Goal: Information Seeking & Learning: Learn about a topic

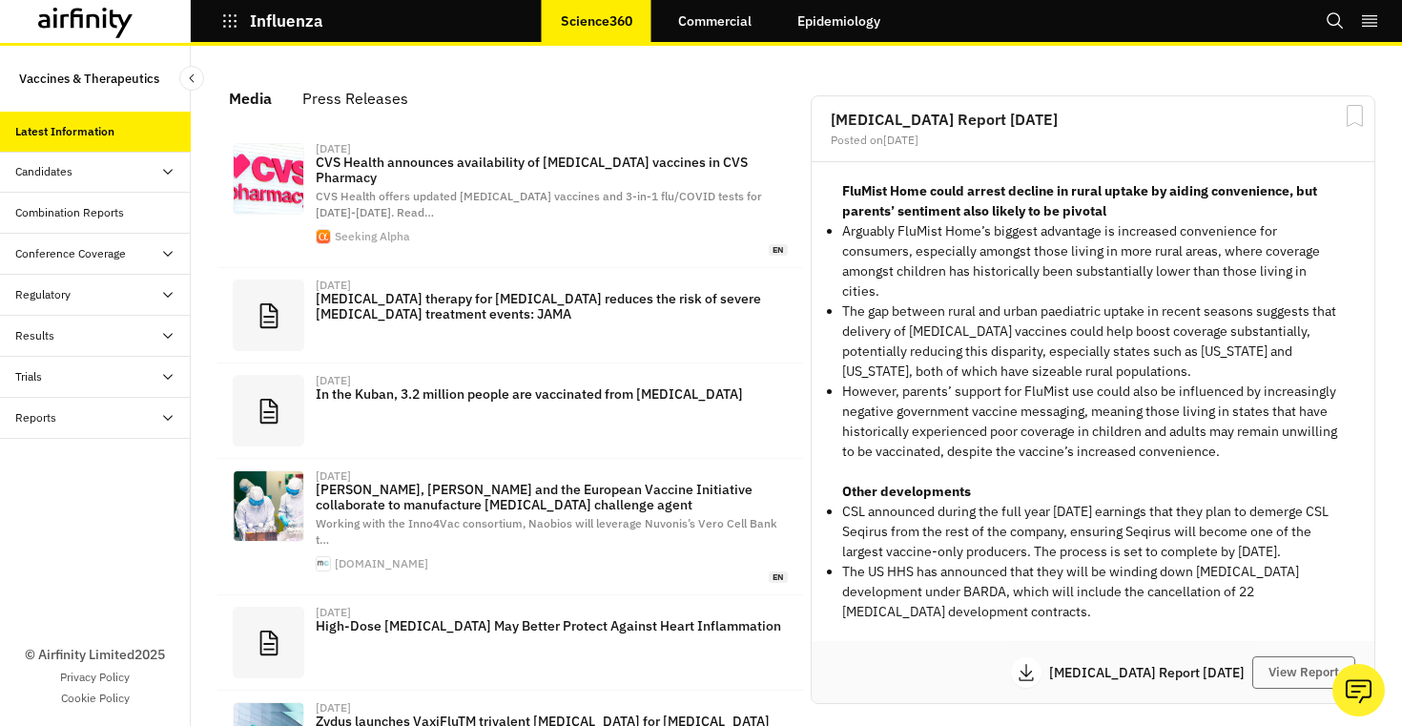
scroll to position [1206, 572]
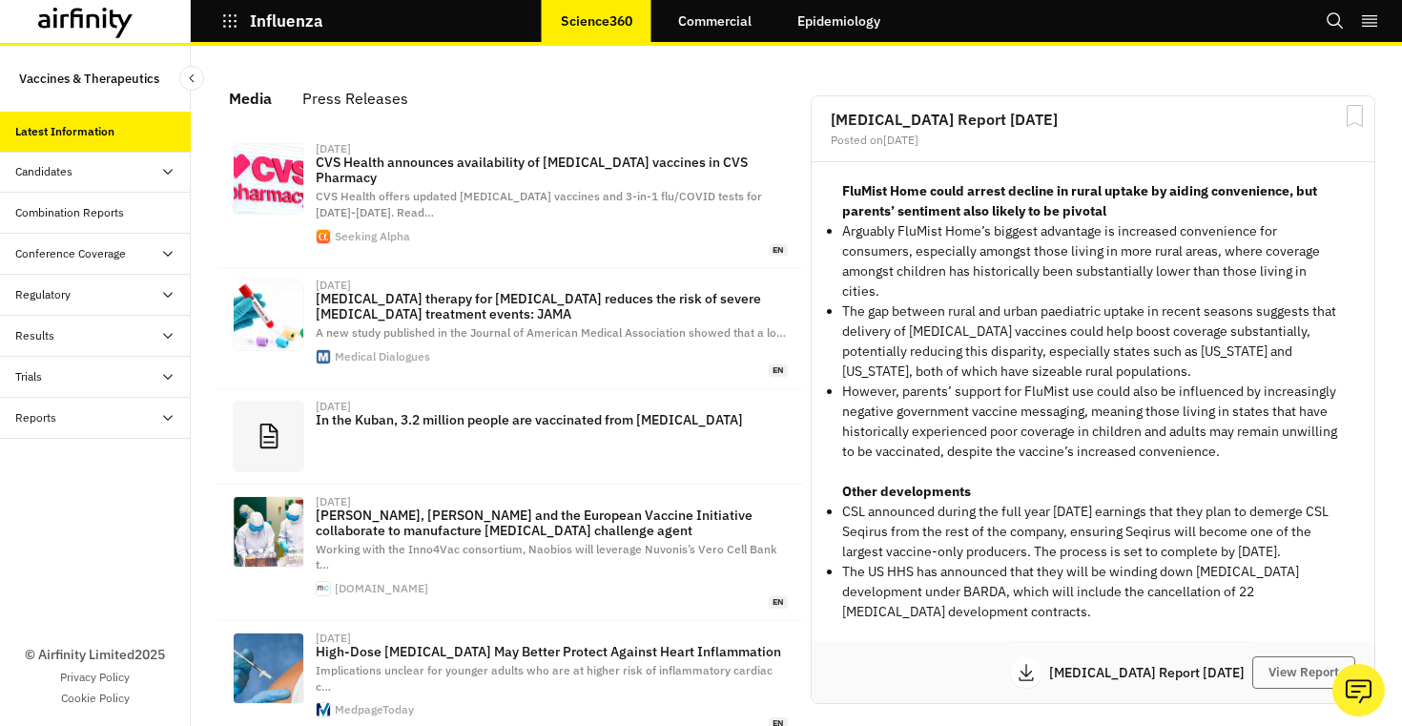
click at [36, 425] on div "Reports" at bounding box center [35, 417] width 41 height 17
click at [62, 458] on div "Reports" at bounding box center [51, 458] width 41 height 17
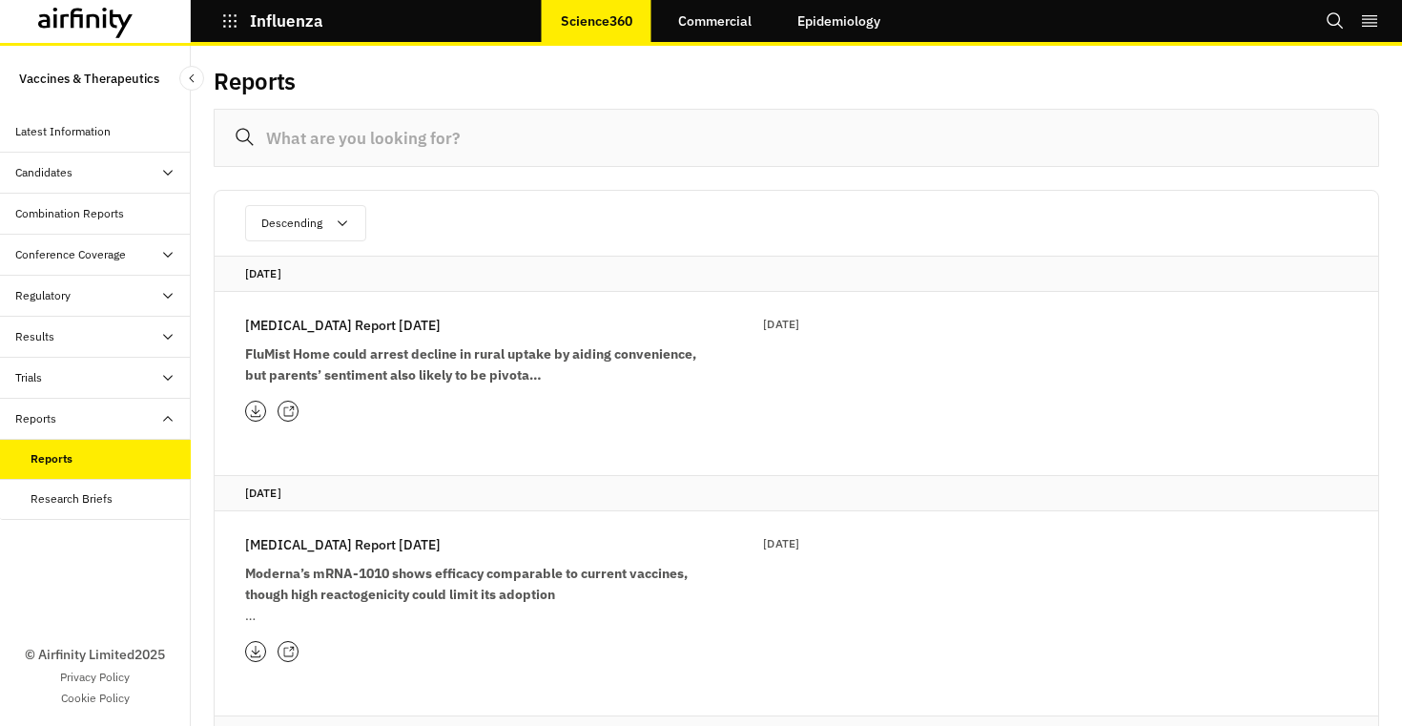
click at [260, 22] on p "Influenza" at bounding box center [286, 20] width 73 height 17
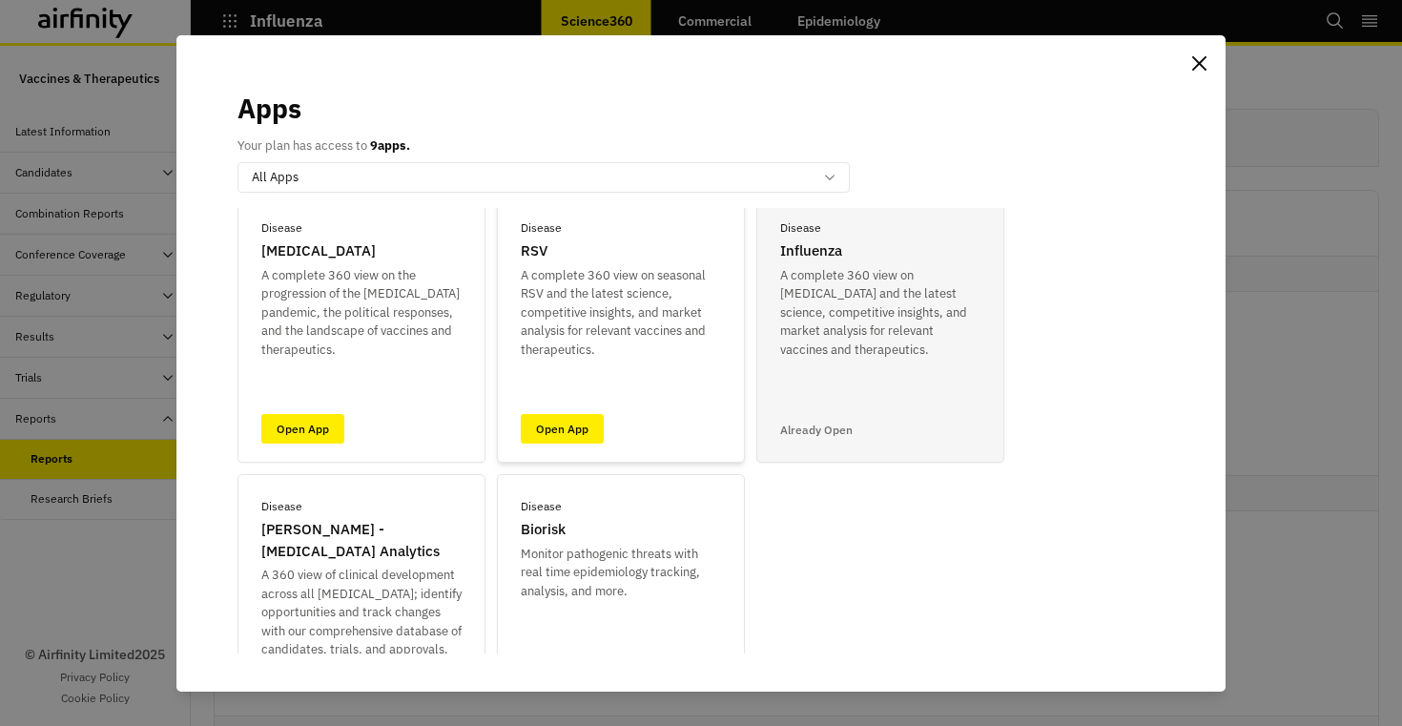
scroll to position [79, 0]
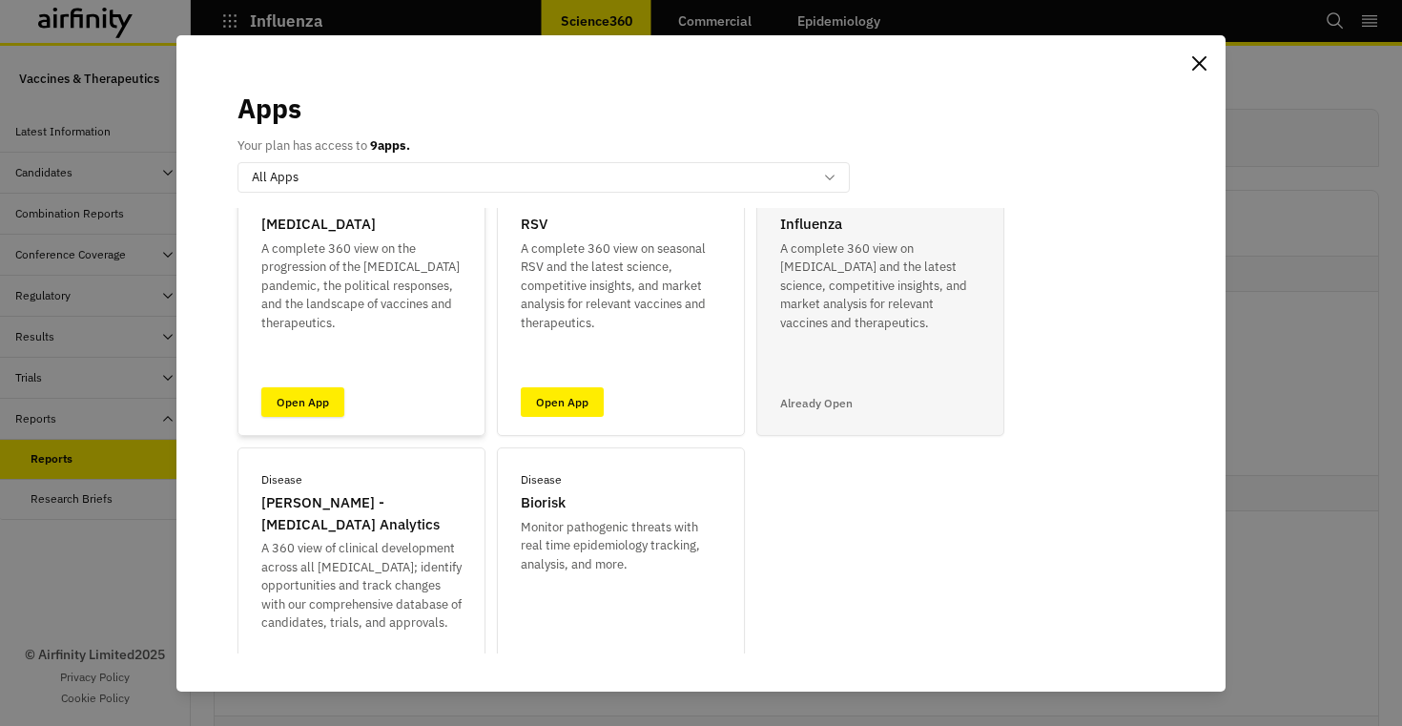
click at [277, 402] on link "Open App" at bounding box center [302, 402] width 83 height 30
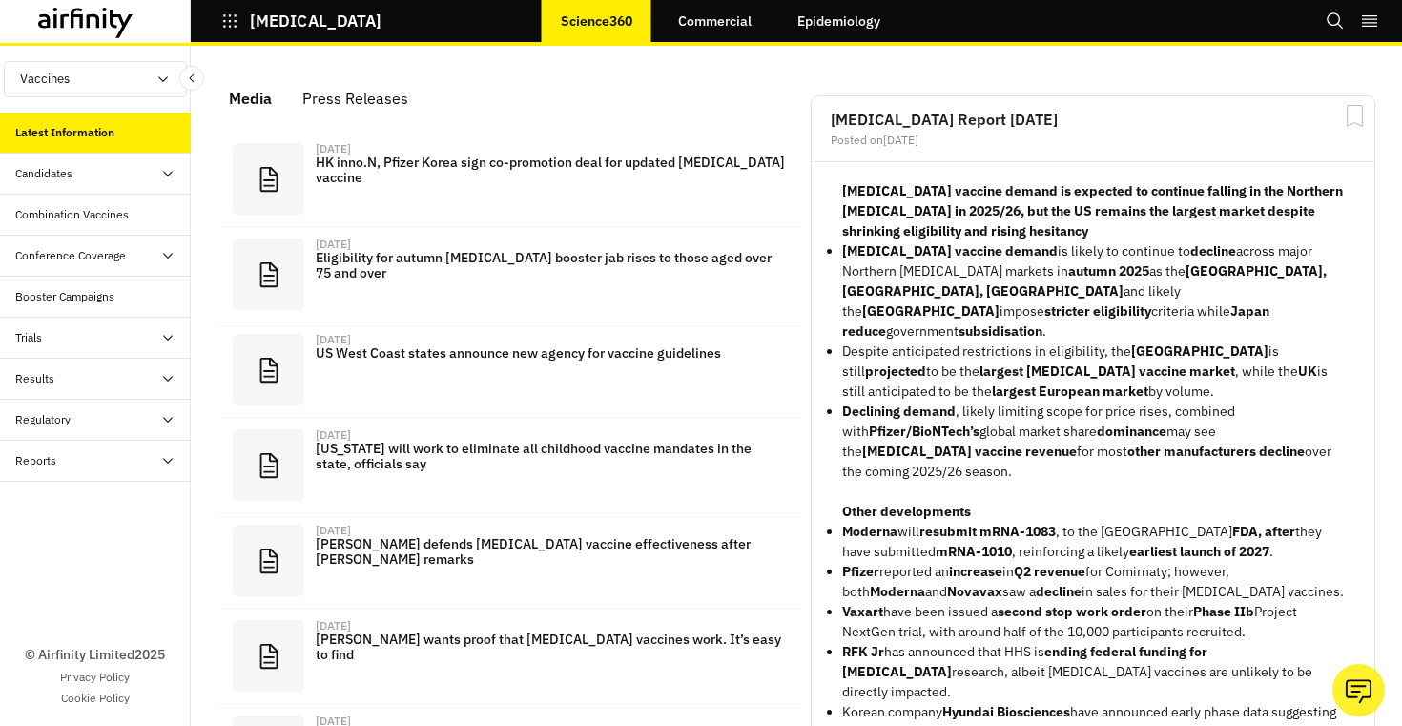
scroll to position [1166, 572]
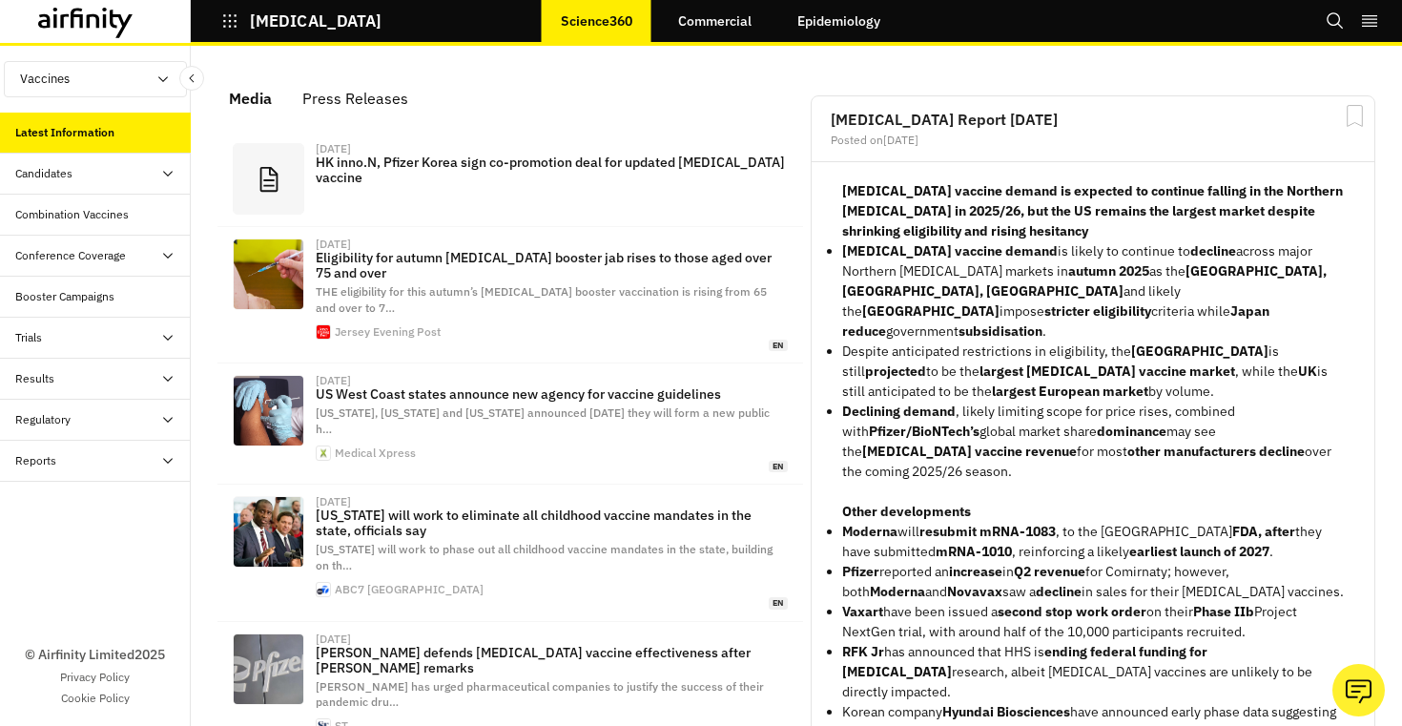
click at [76, 457] on div "Reports" at bounding box center [102, 460] width 175 height 17
click at [73, 499] on div "Reports" at bounding box center [111, 501] width 160 height 17
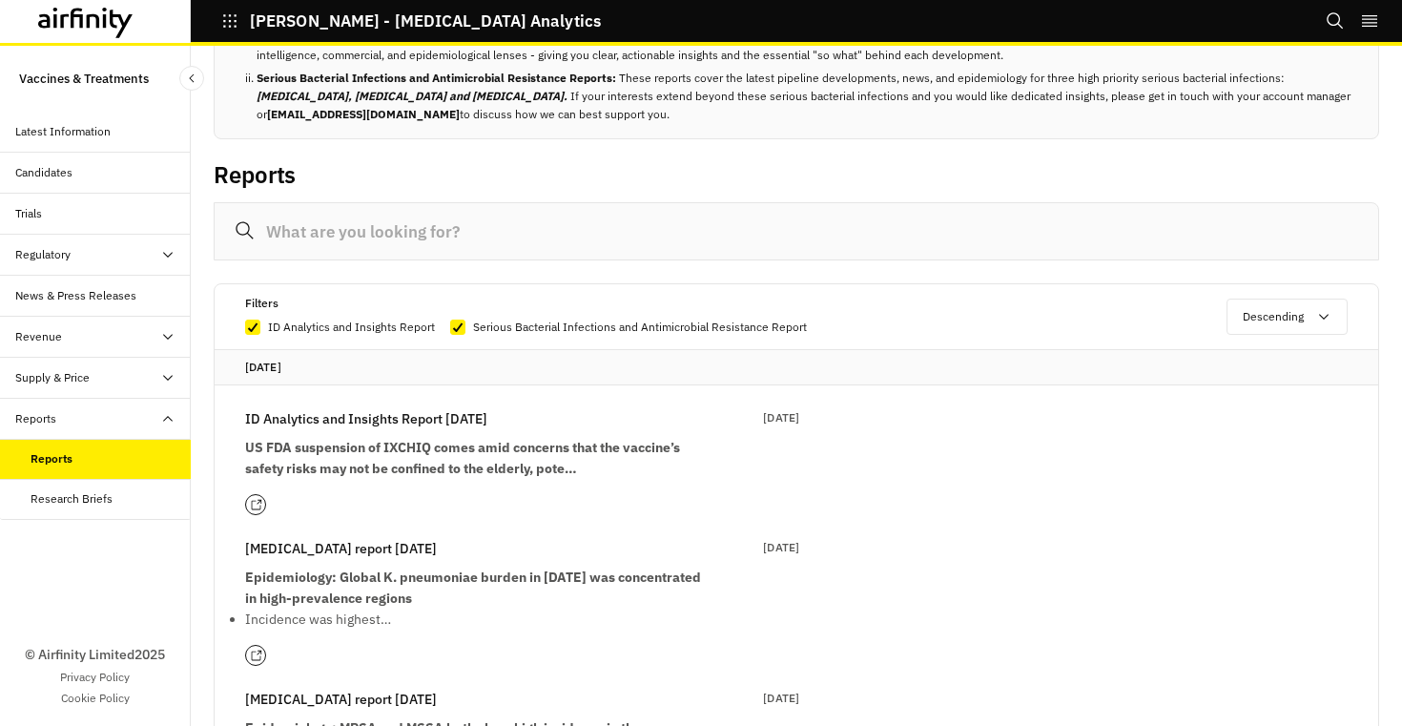
scroll to position [81, 0]
click at [392, 450] on strong "US FDA suspension of IXCHIQ comes amid concerns that the vaccine’s safety risks…" at bounding box center [462, 456] width 435 height 38
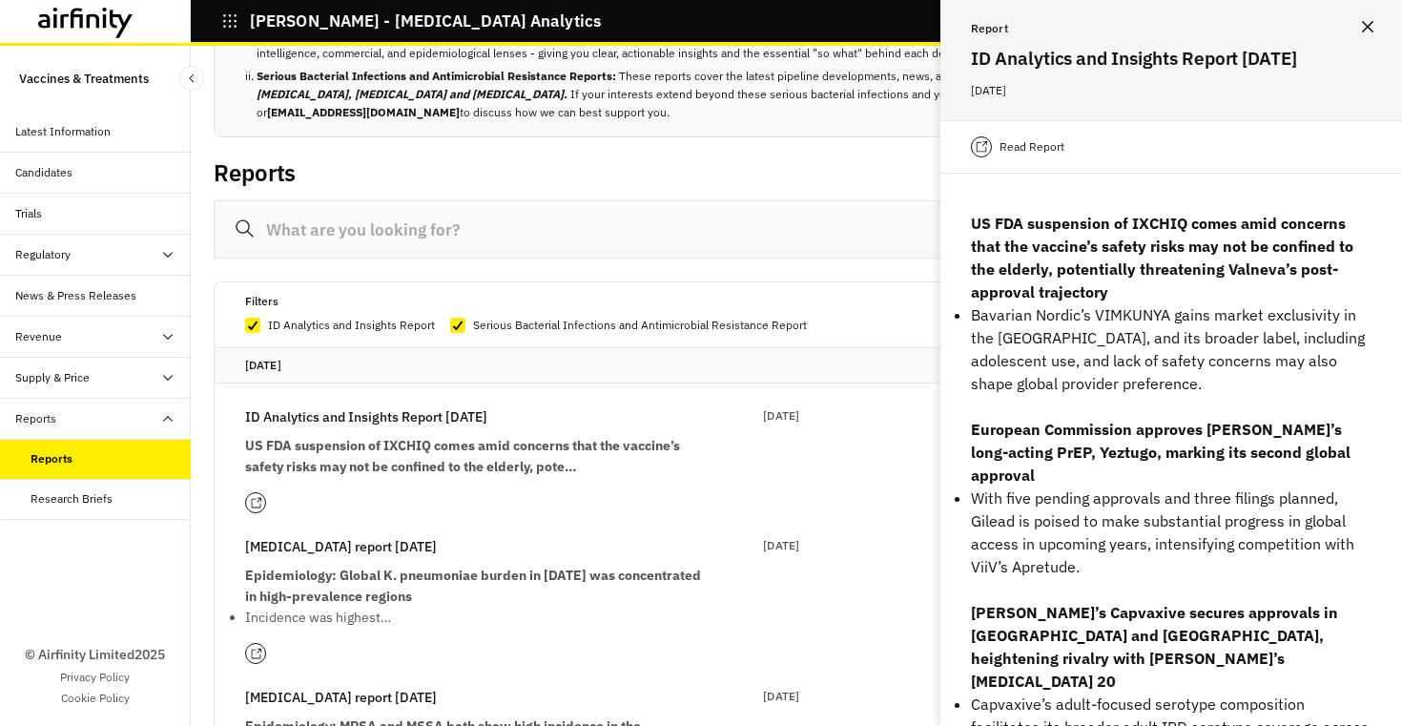
click at [675, 164] on div "Reports" at bounding box center [505, 180] width 583 height 40
click at [1370, 22] on icon "Close" at bounding box center [1367, 26] width 11 height 11
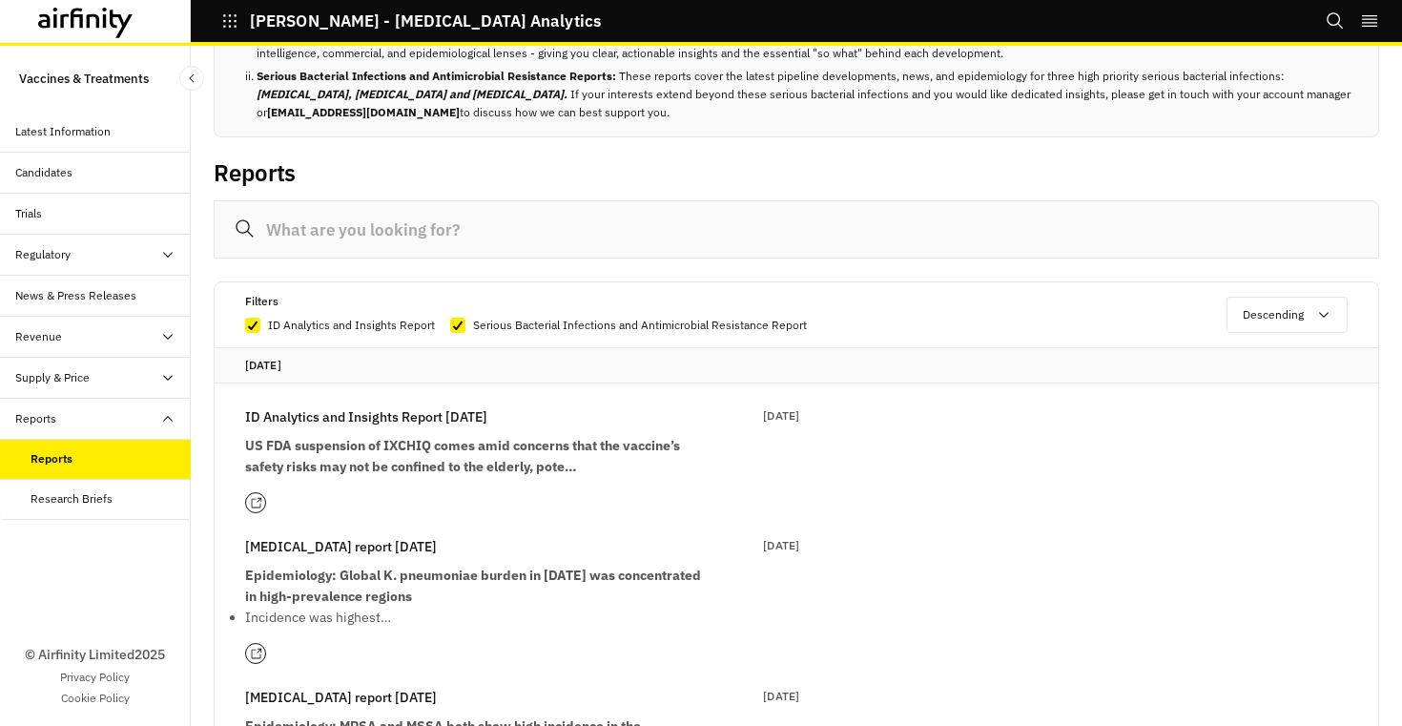
click at [231, 26] on icon "button" at bounding box center [229, 20] width 13 height 13
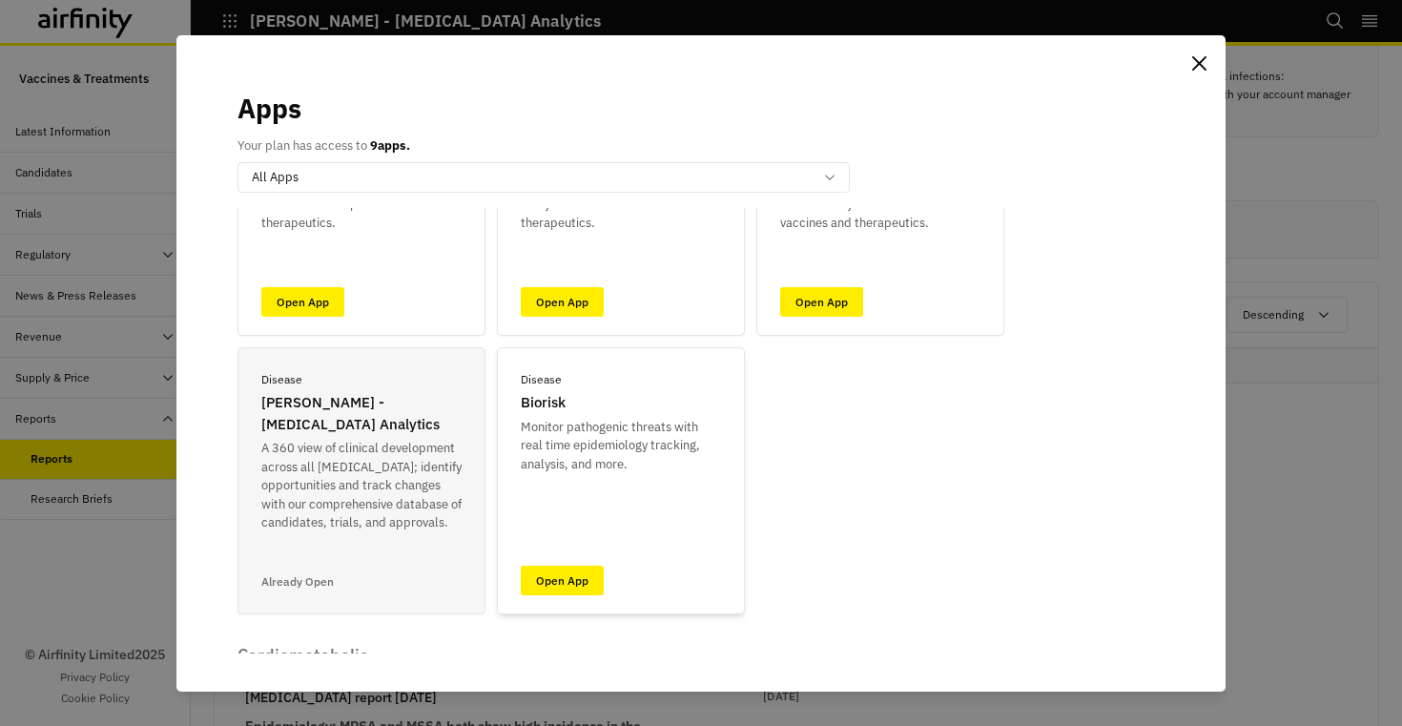
scroll to position [255, 0]
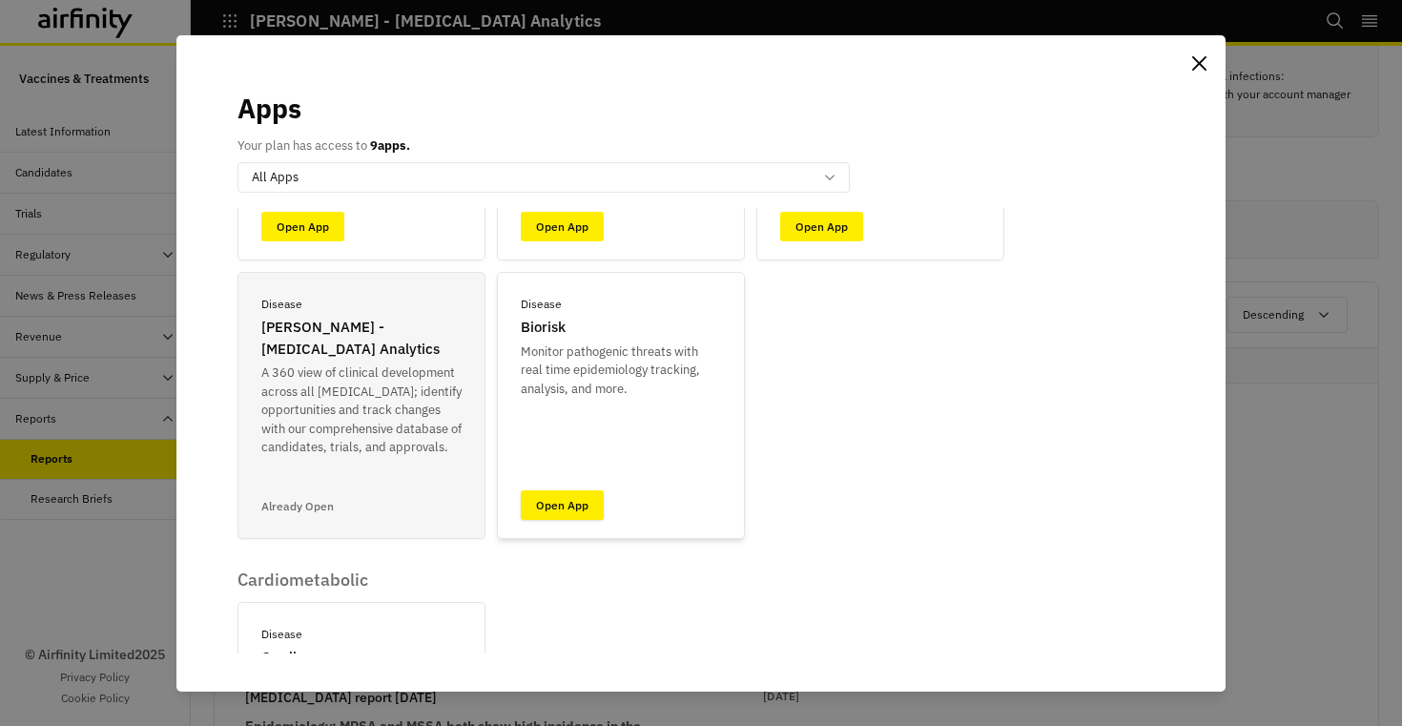
click at [577, 506] on link "Open App" at bounding box center [562, 505] width 83 height 30
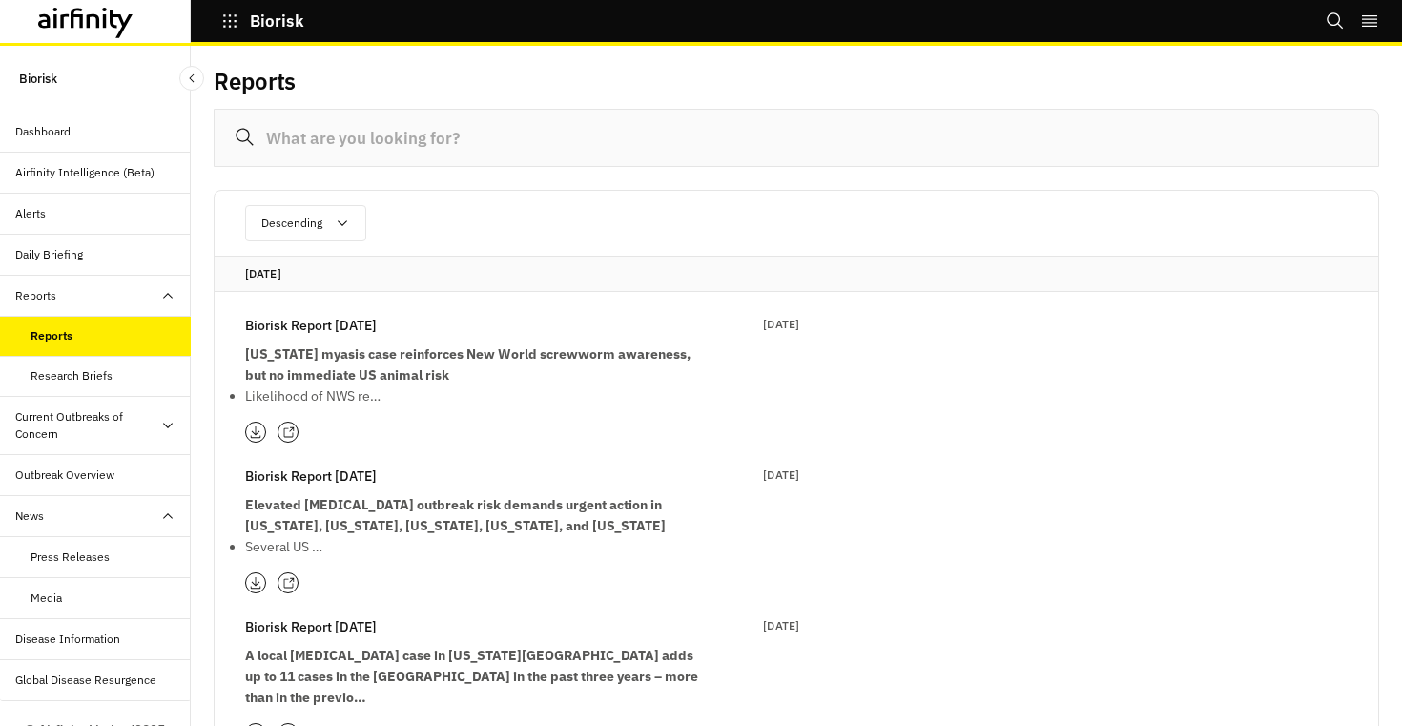
click at [72, 127] on div "Dashboard" at bounding box center [102, 131] width 175 height 17
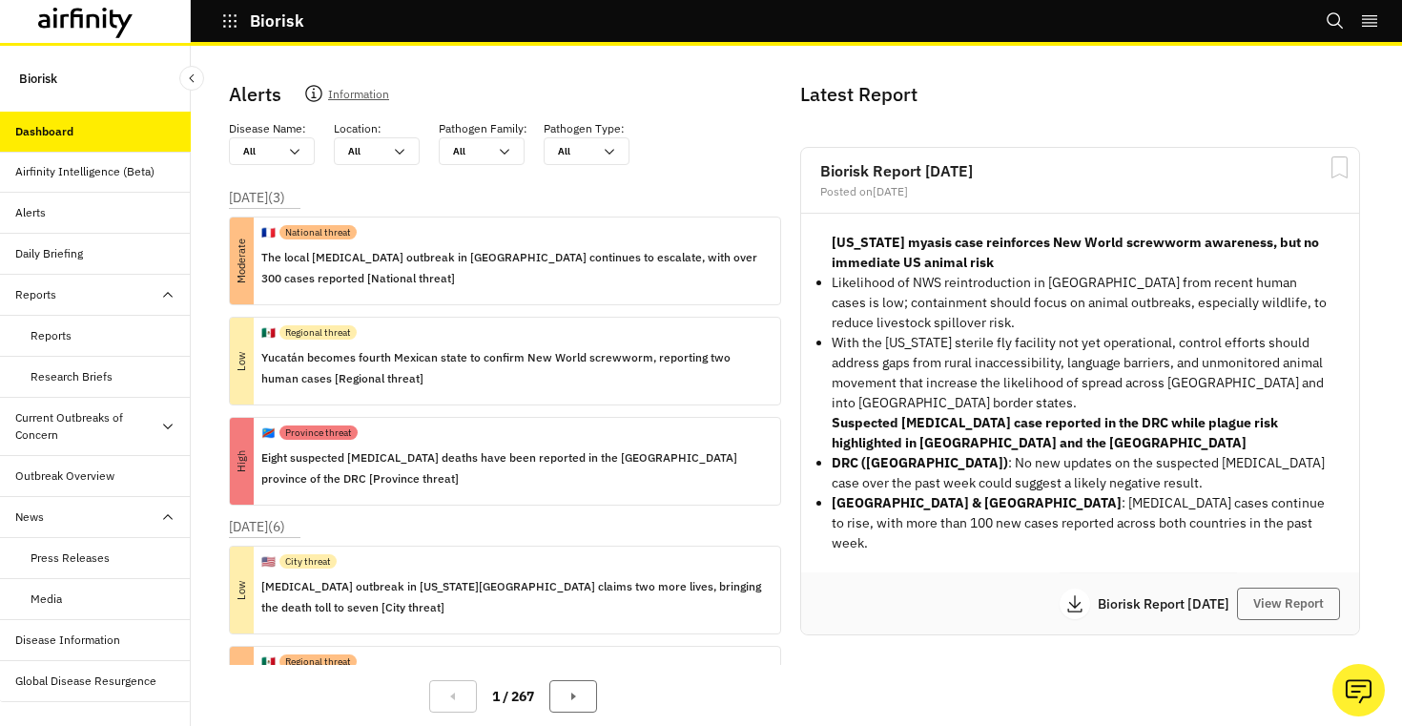
click at [228, 31] on button "Biorisk" at bounding box center [262, 21] width 83 height 32
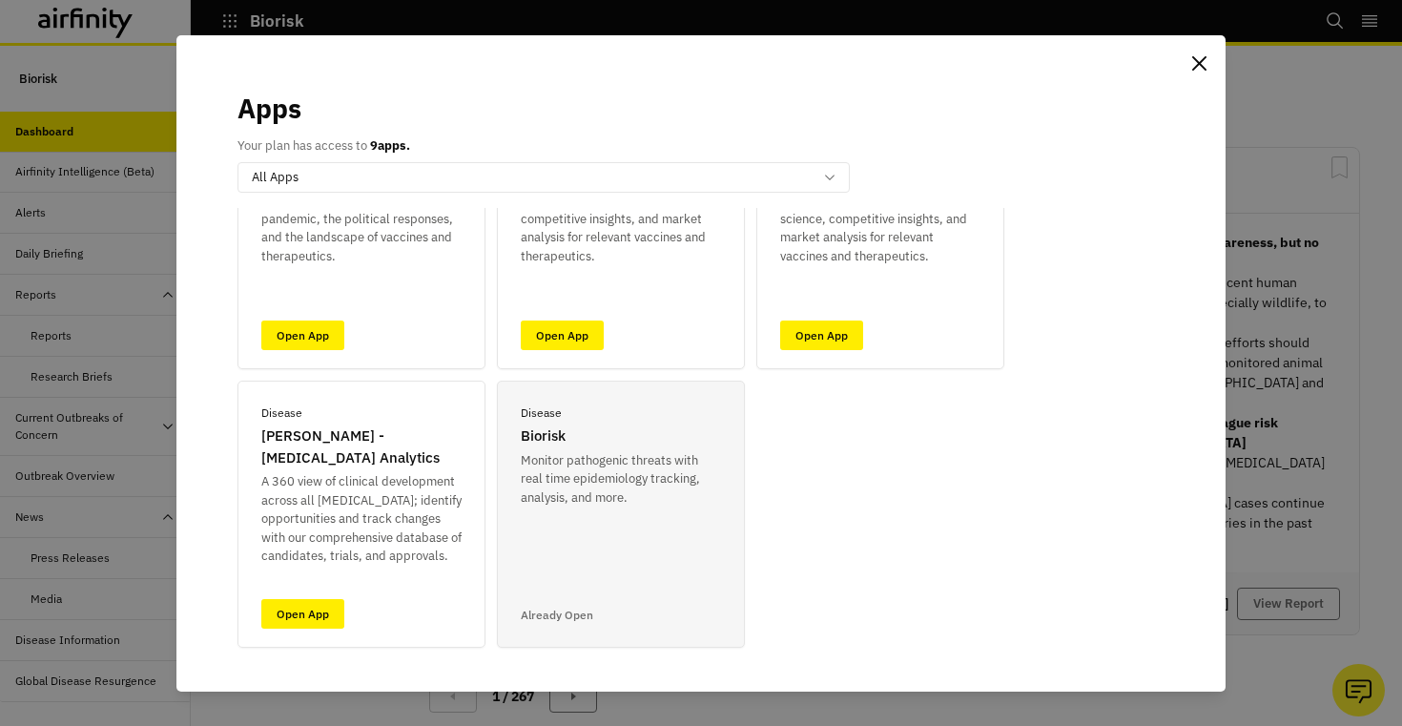
scroll to position [177, 0]
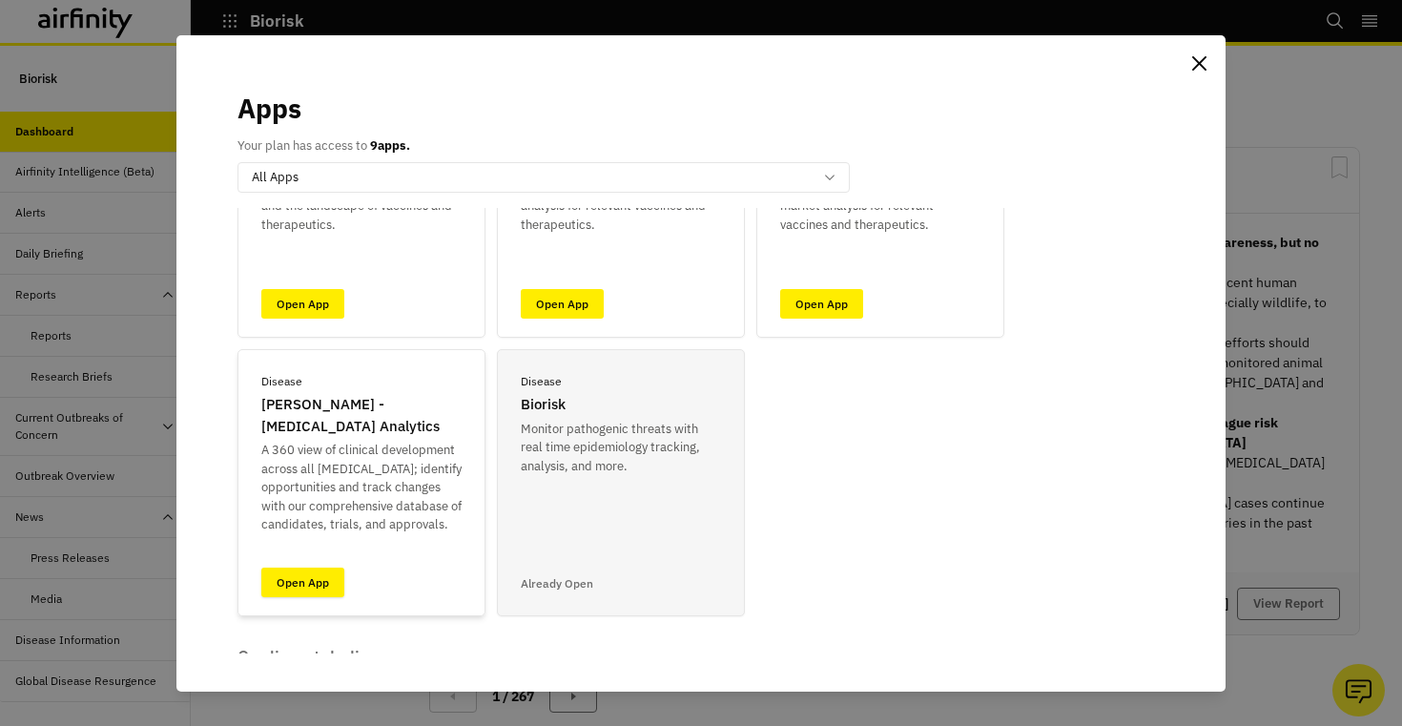
click at [308, 595] on link "Open App" at bounding box center [302, 583] width 83 height 30
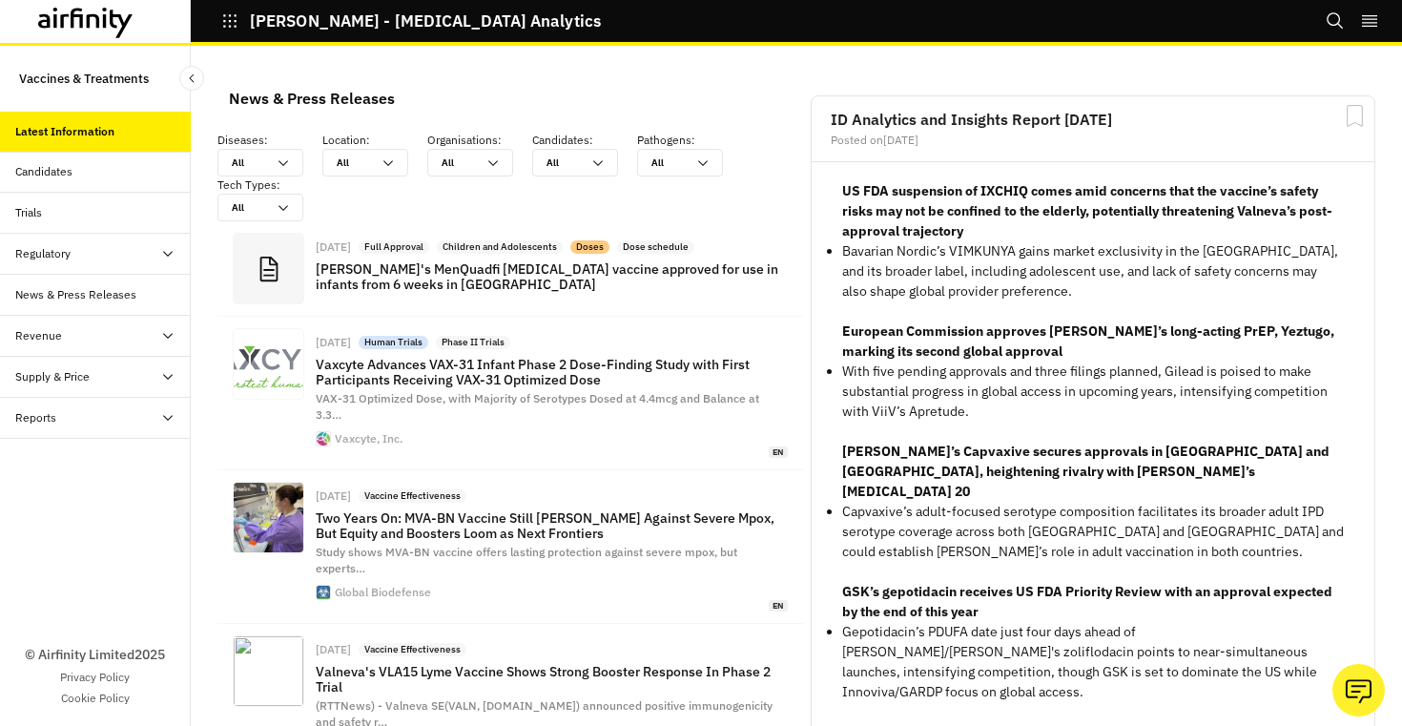
scroll to position [1550, 572]
click at [132, 424] on div "Reports" at bounding box center [102, 417] width 175 height 17
click at [51, 461] on div "Reports" at bounding box center [51, 458] width 41 height 17
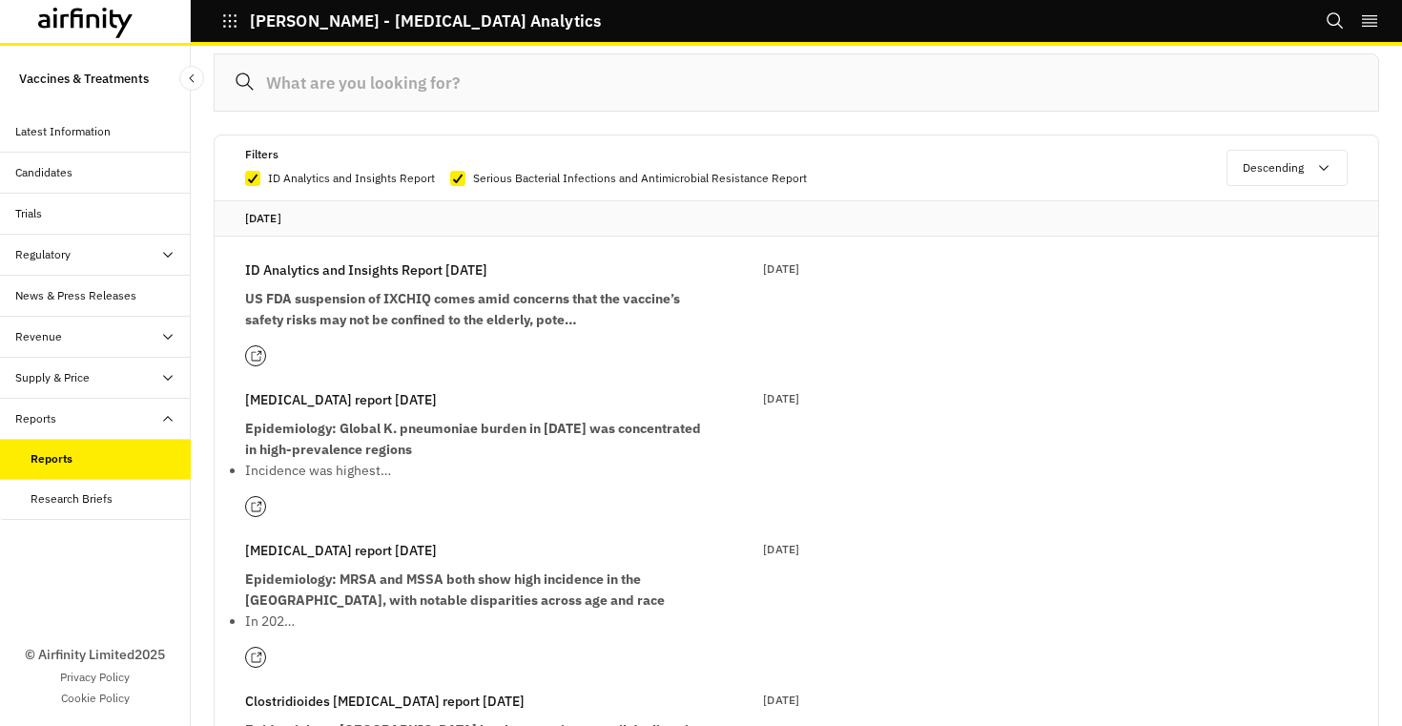
scroll to position [229, 0]
click at [234, 17] on icon "button" at bounding box center [229, 20] width 17 height 17
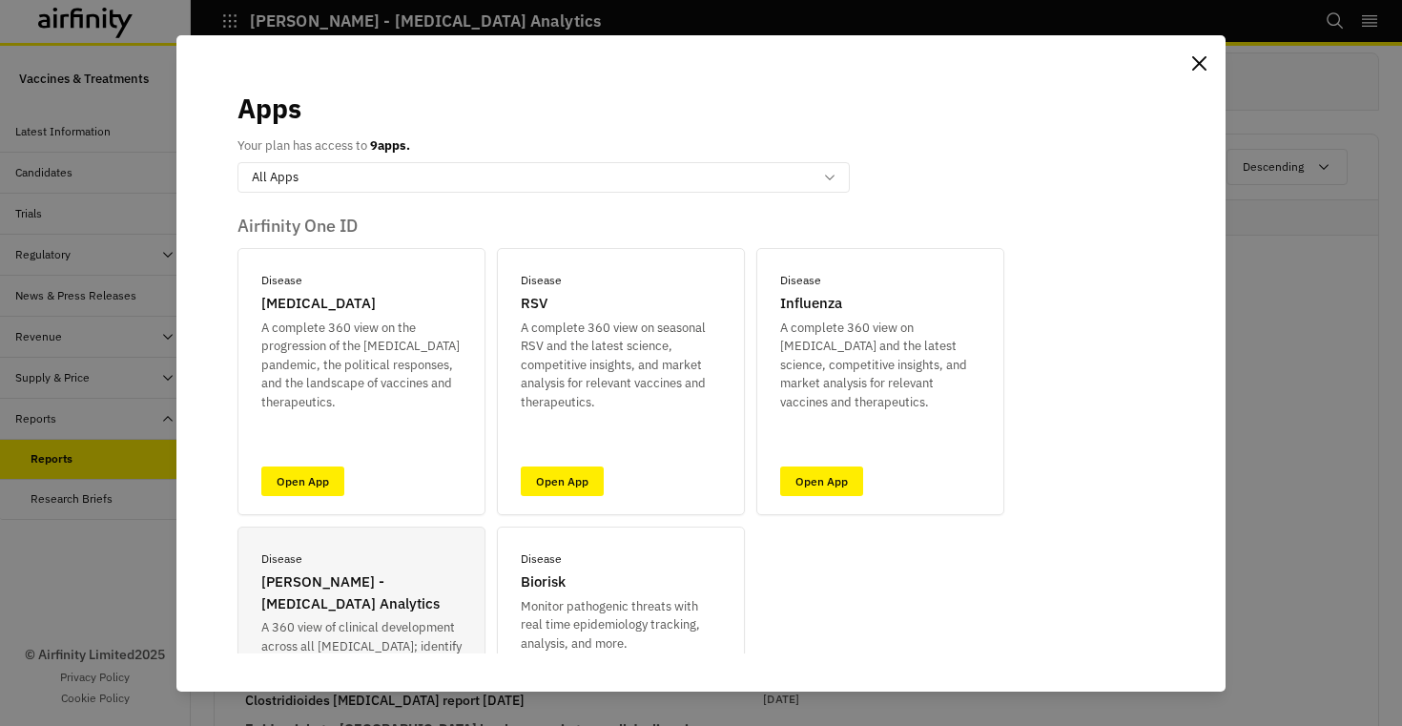
scroll to position [0, 0]
click at [787, 481] on link "Open App" at bounding box center [821, 481] width 83 height 30
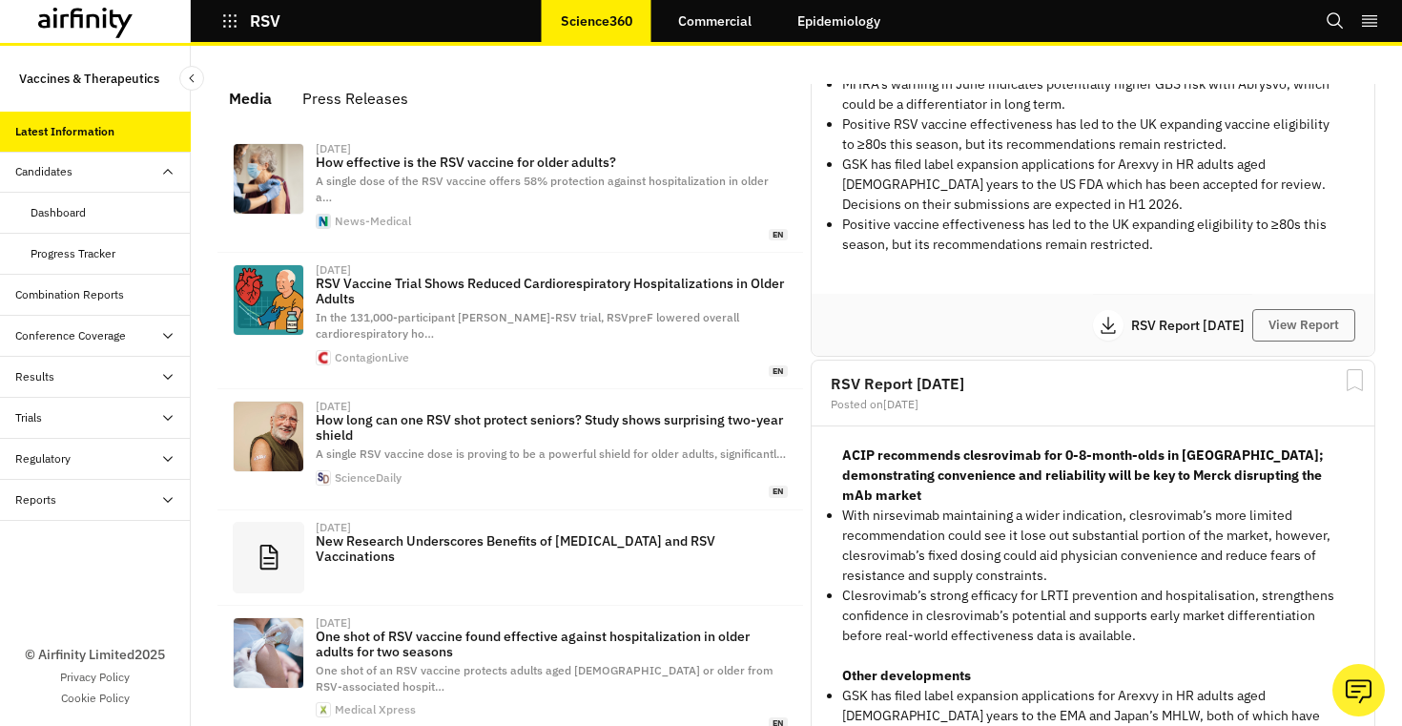
scroll to position [388, 0]
click at [240, 27] on button "RSV" at bounding box center [250, 21] width 59 height 32
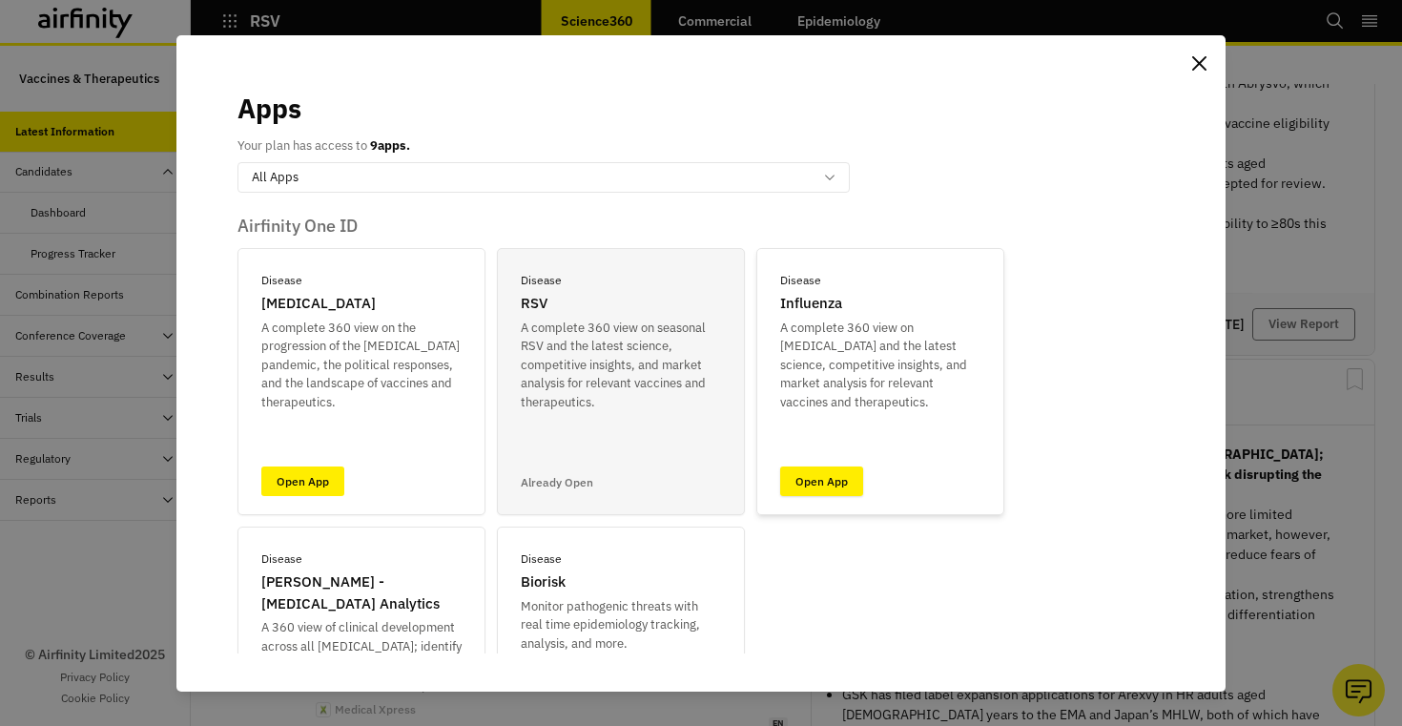
click at [816, 490] on link "Open App" at bounding box center [821, 481] width 83 height 30
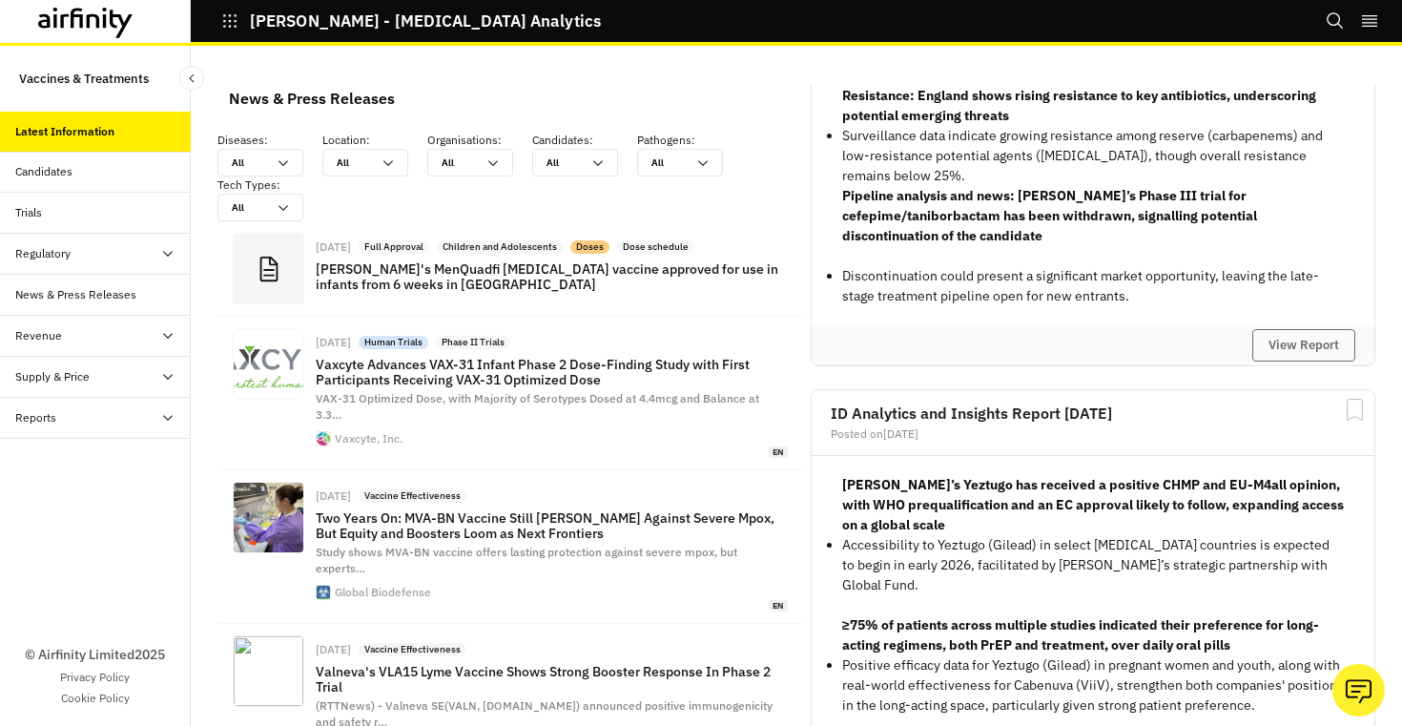
scroll to position [2025, 0]
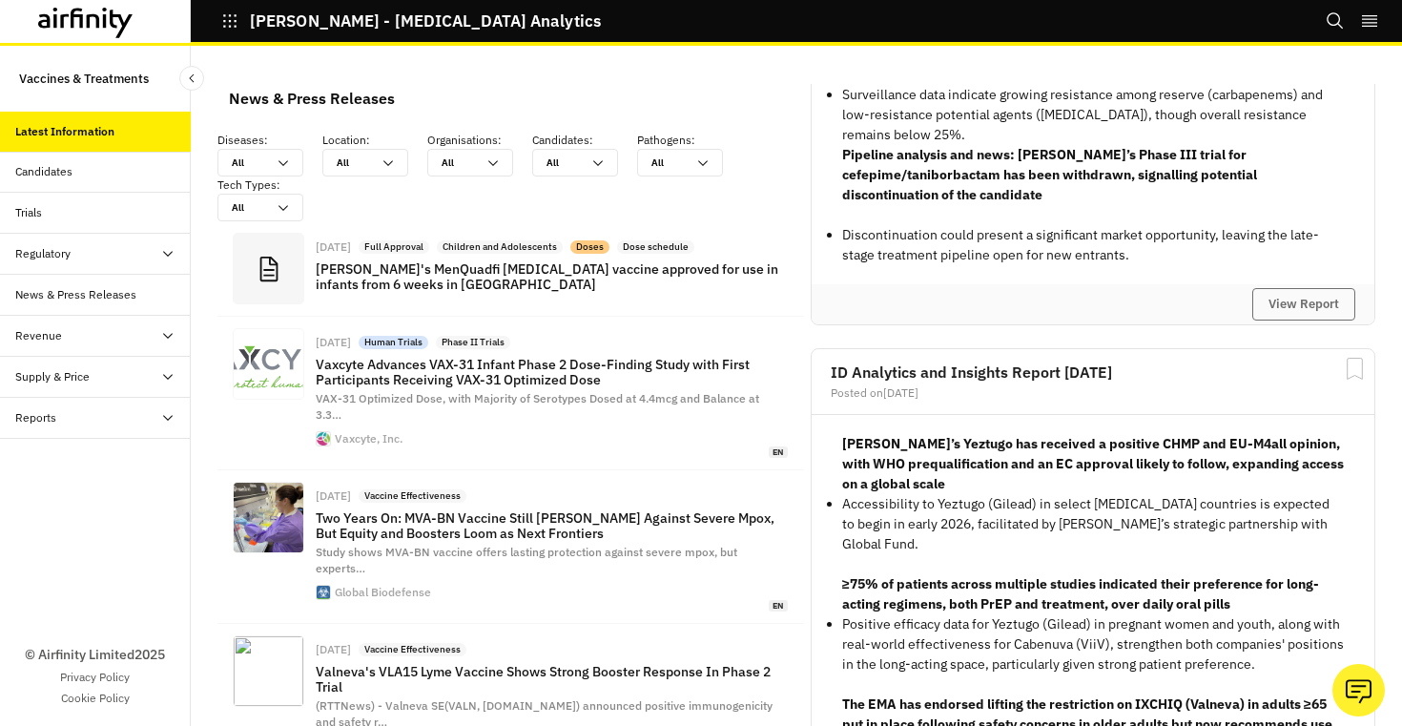
click at [55, 306] on div "News & Press Releases" at bounding box center [95, 295] width 191 height 41
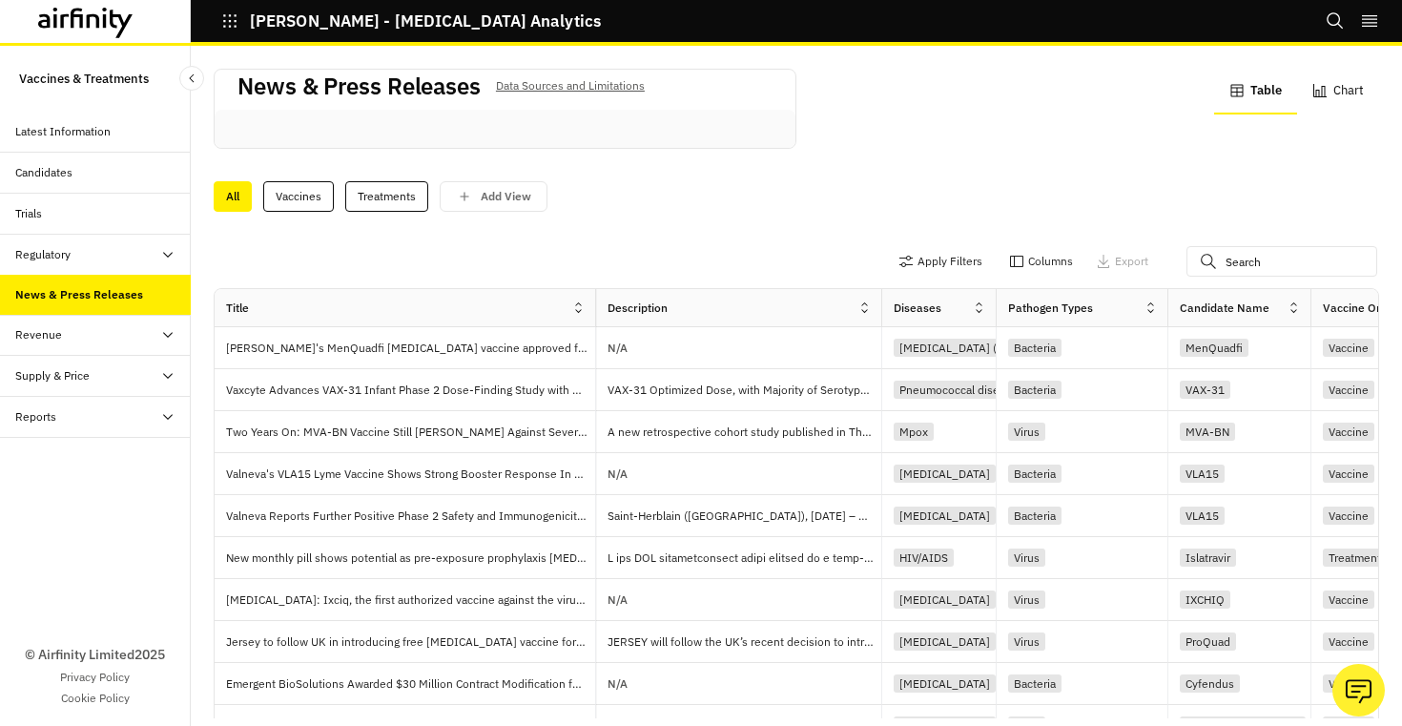
click at [231, 25] on icon "button" at bounding box center [229, 20] width 17 height 17
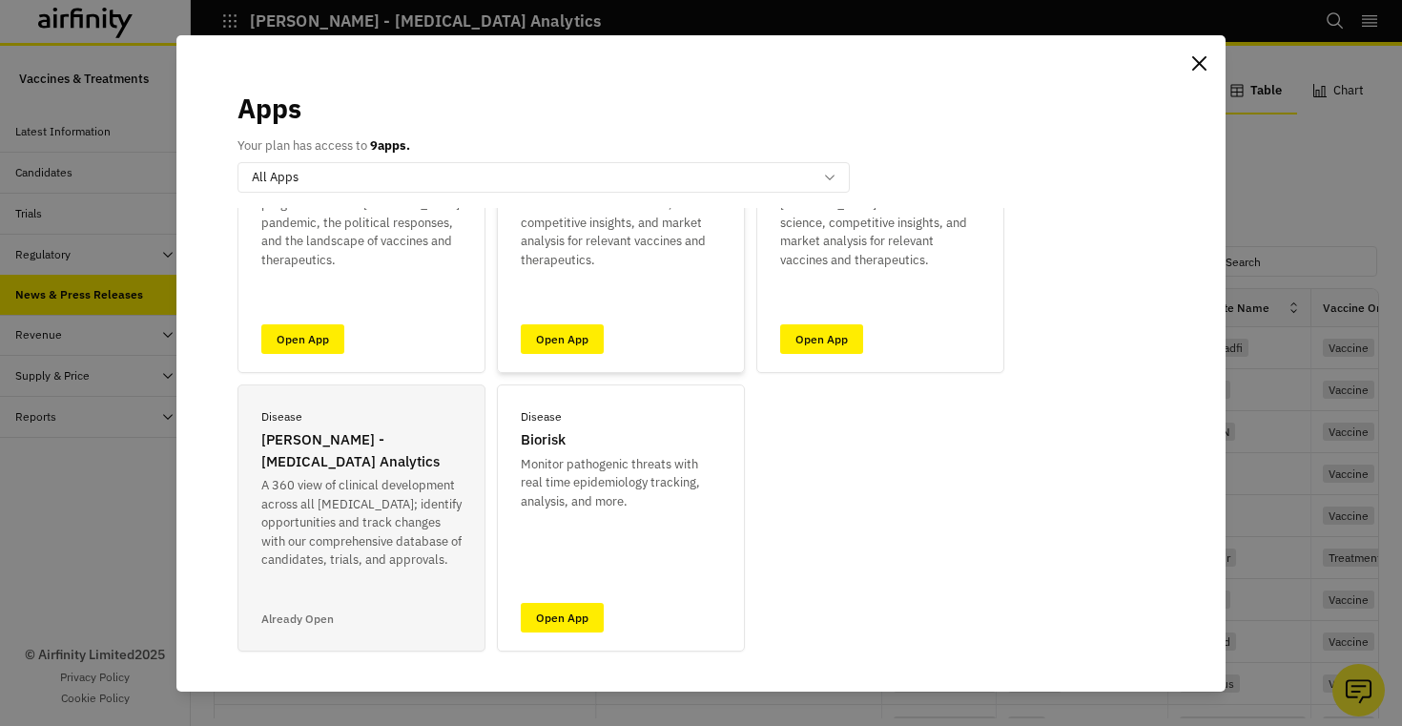
scroll to position [180, 0]
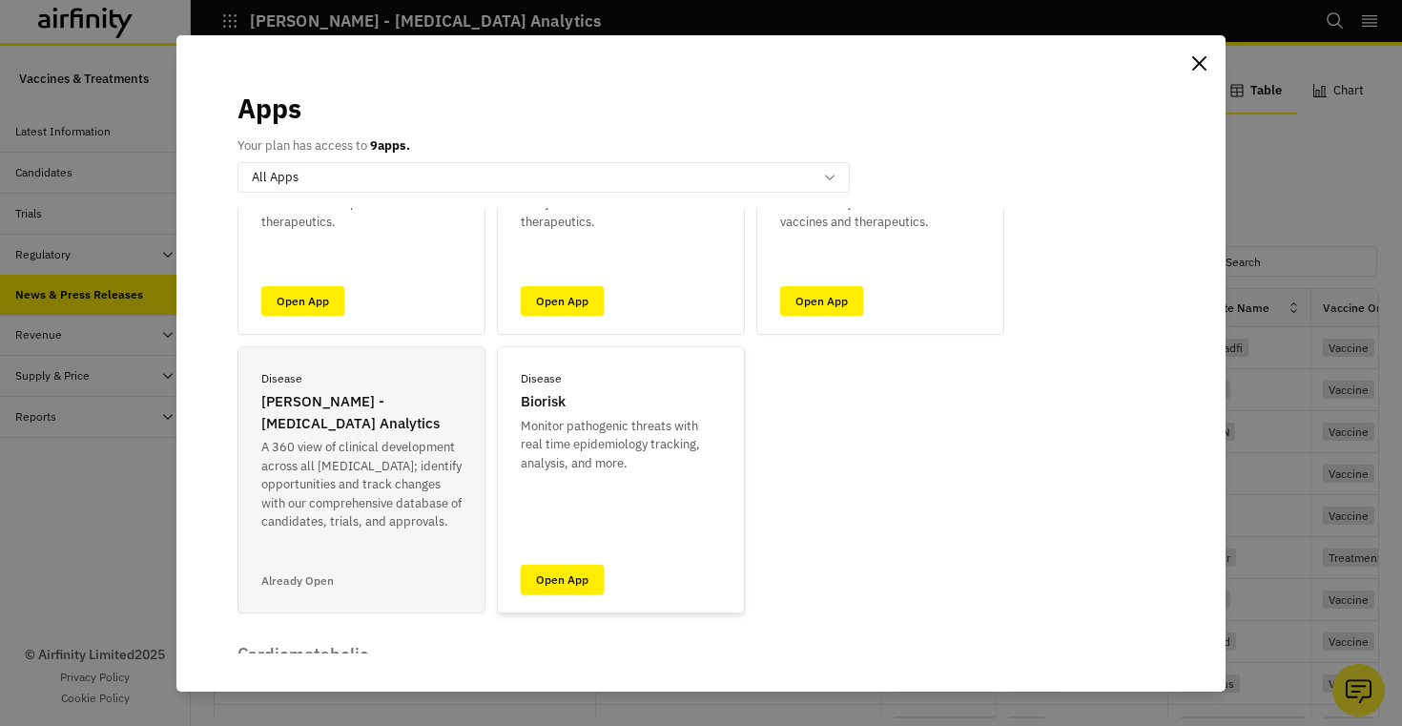
click at [568, 569] on link "Open App" at bounding box center [562, 580] width 83 height 30
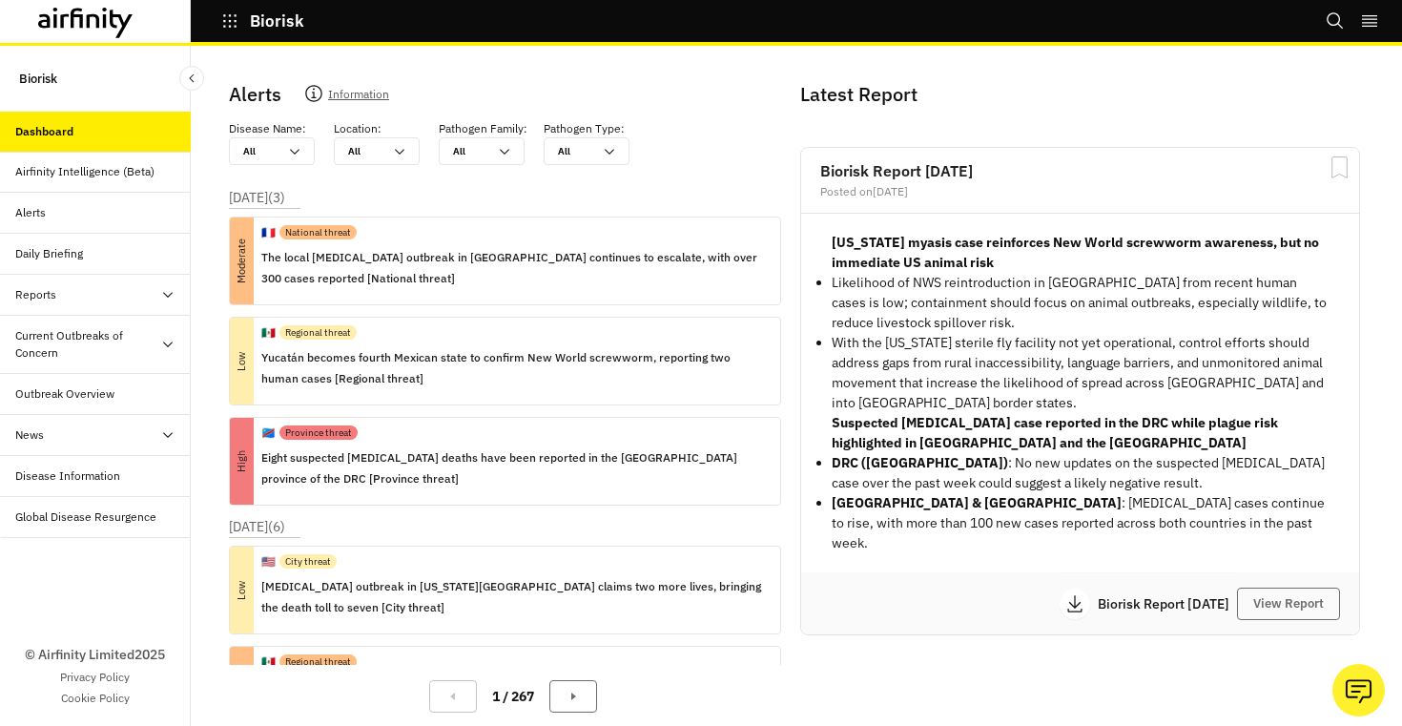
click at [64, 382] on div "Outbreak Overview" at bounding box center [95, 394] width 191 height 41
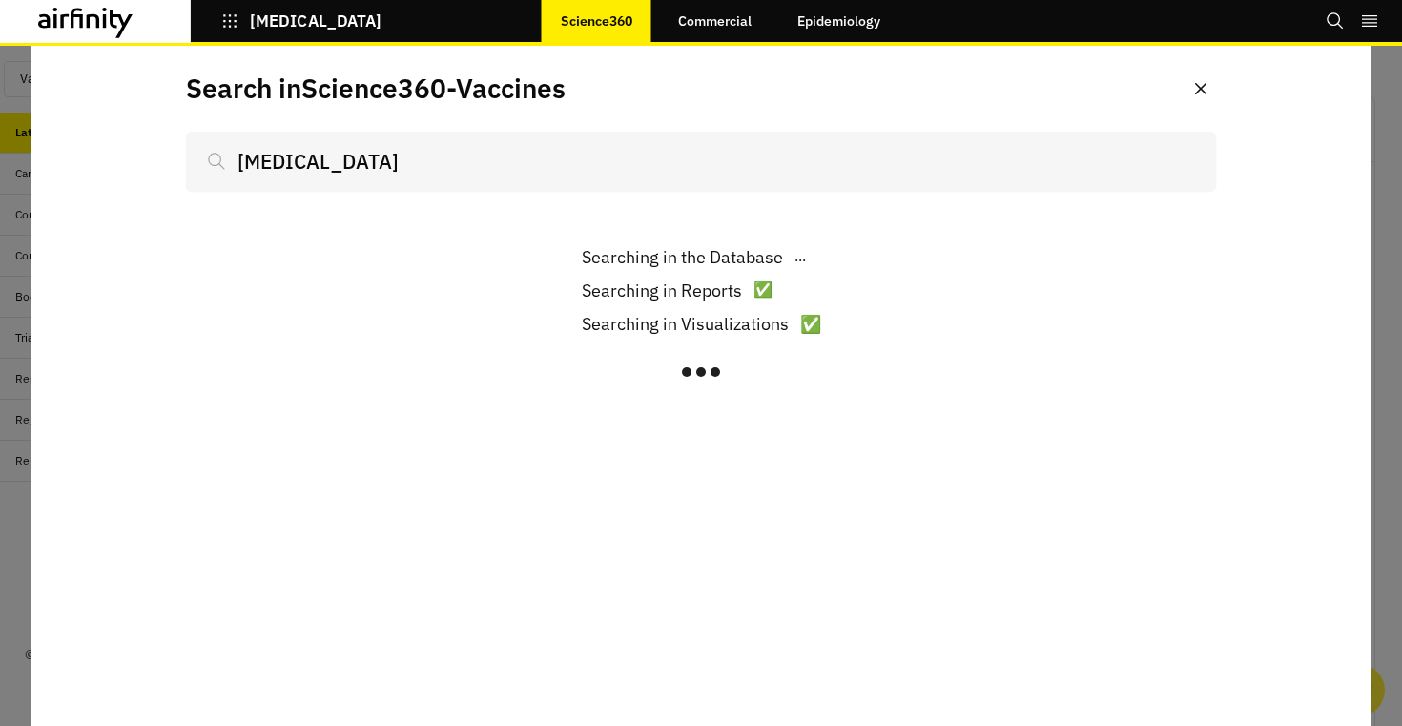
scroll to position [1166, 572]
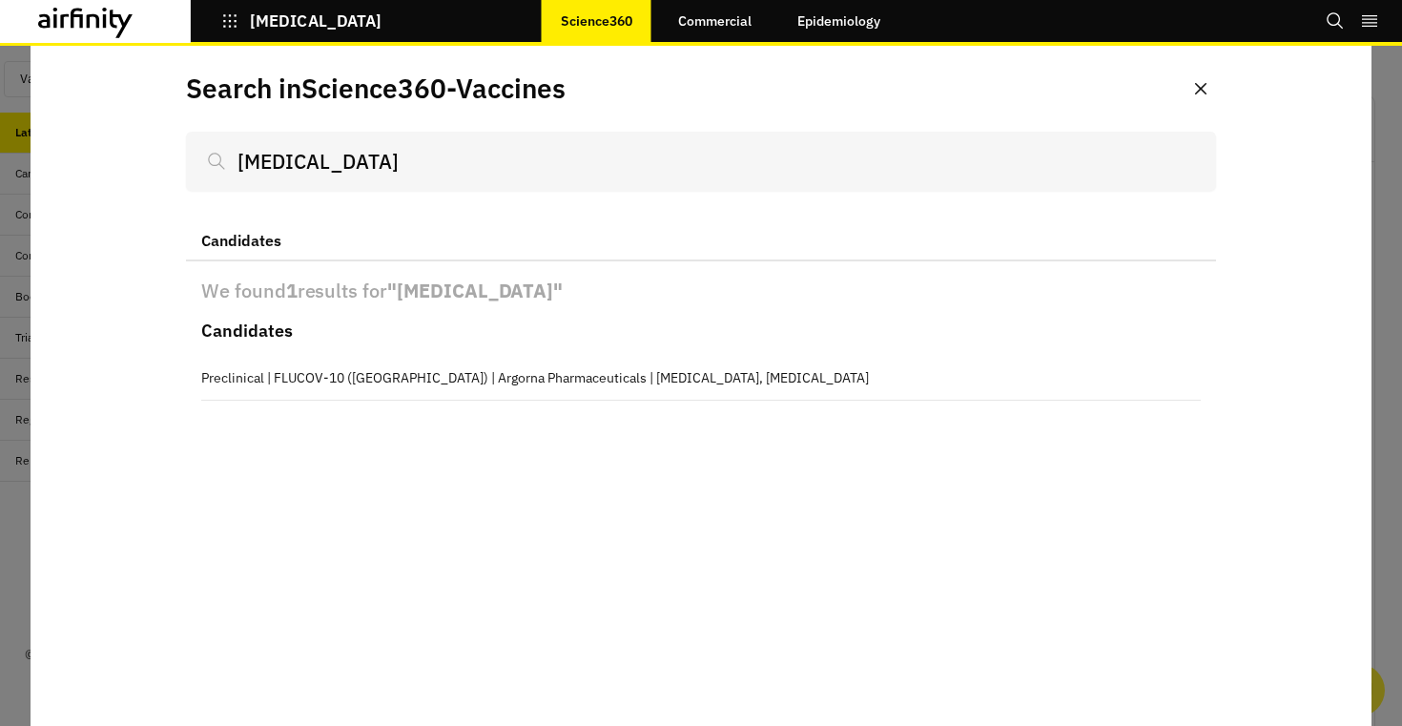
click at [233, 31] on button "COVID-19" at bounding box center [301, 21] width 160 height 32
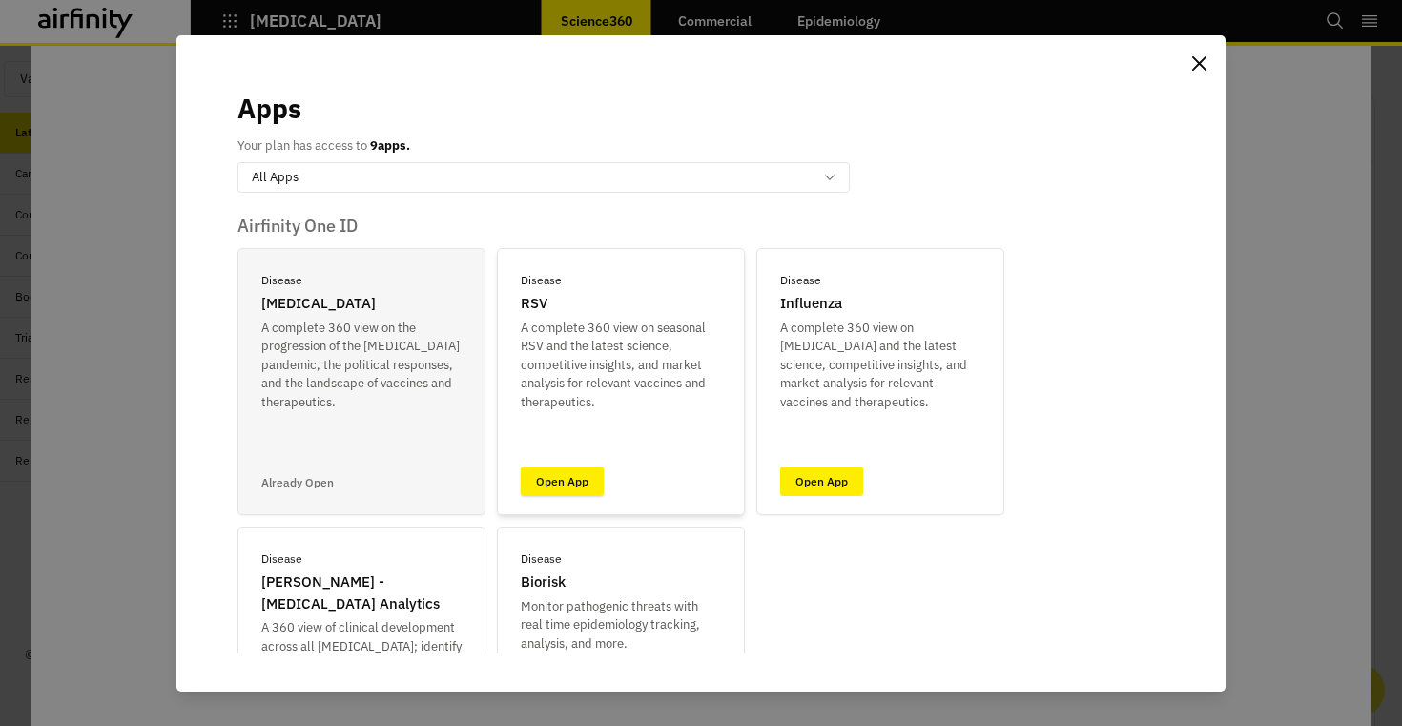
click at [568, 485] on link "Open App" at bounding box center [562, 481] width 83 height 30
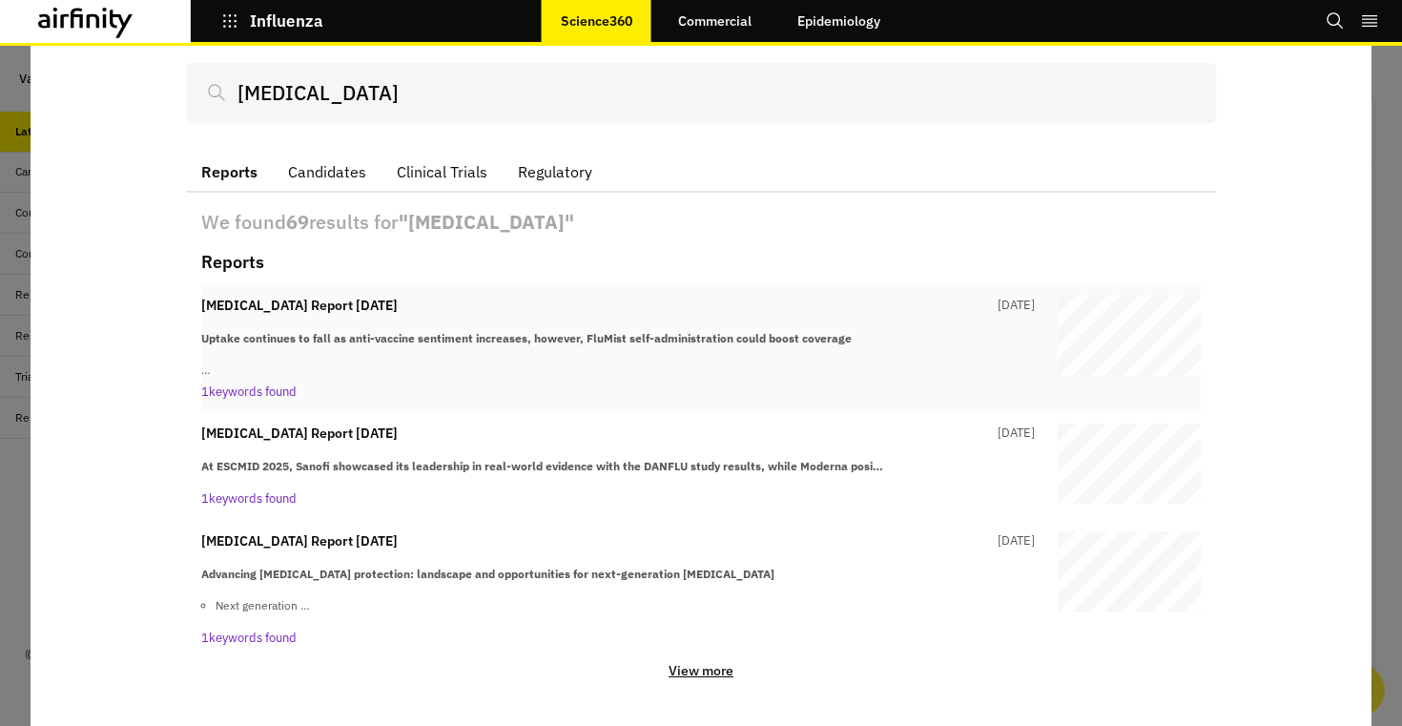
scroll to position [68, 0]
click at [231, 19] on icon "button" at bounding box center [229, 20] width 17 height 17
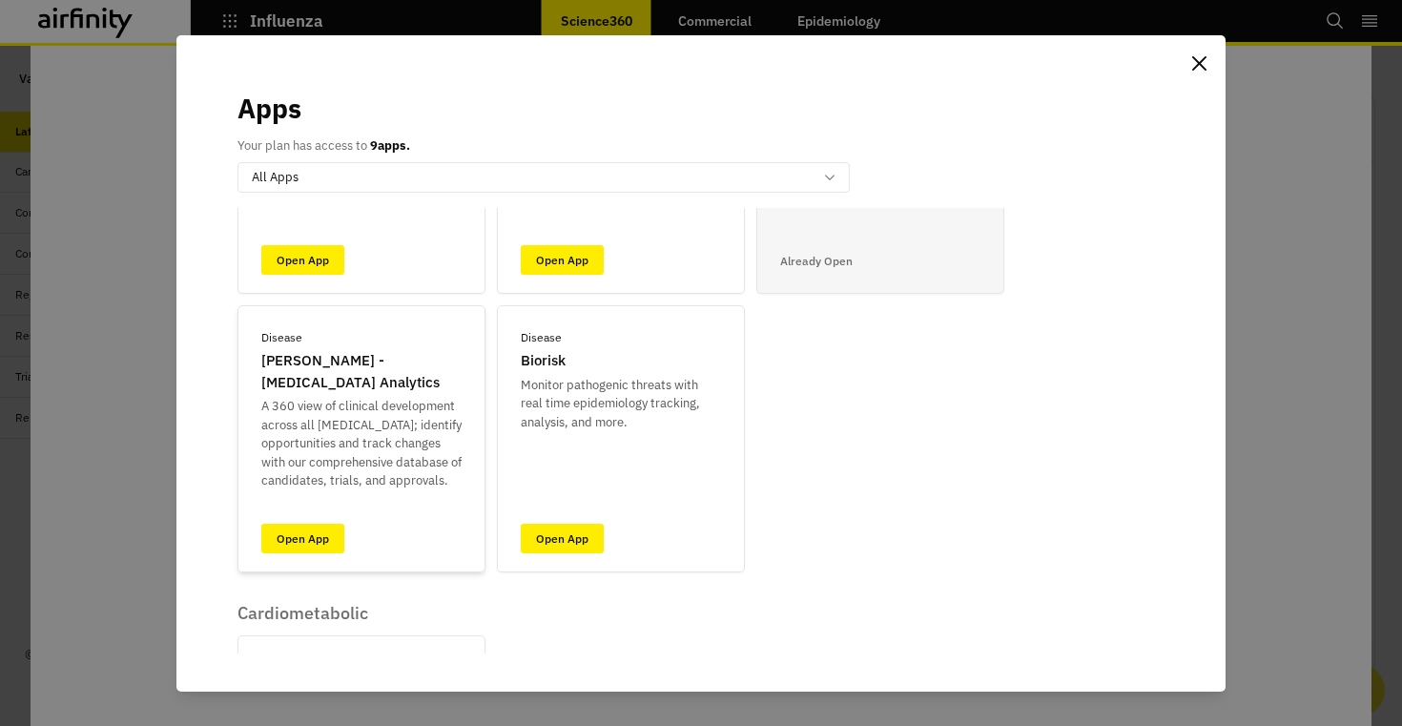
scroll to position [262, 0]
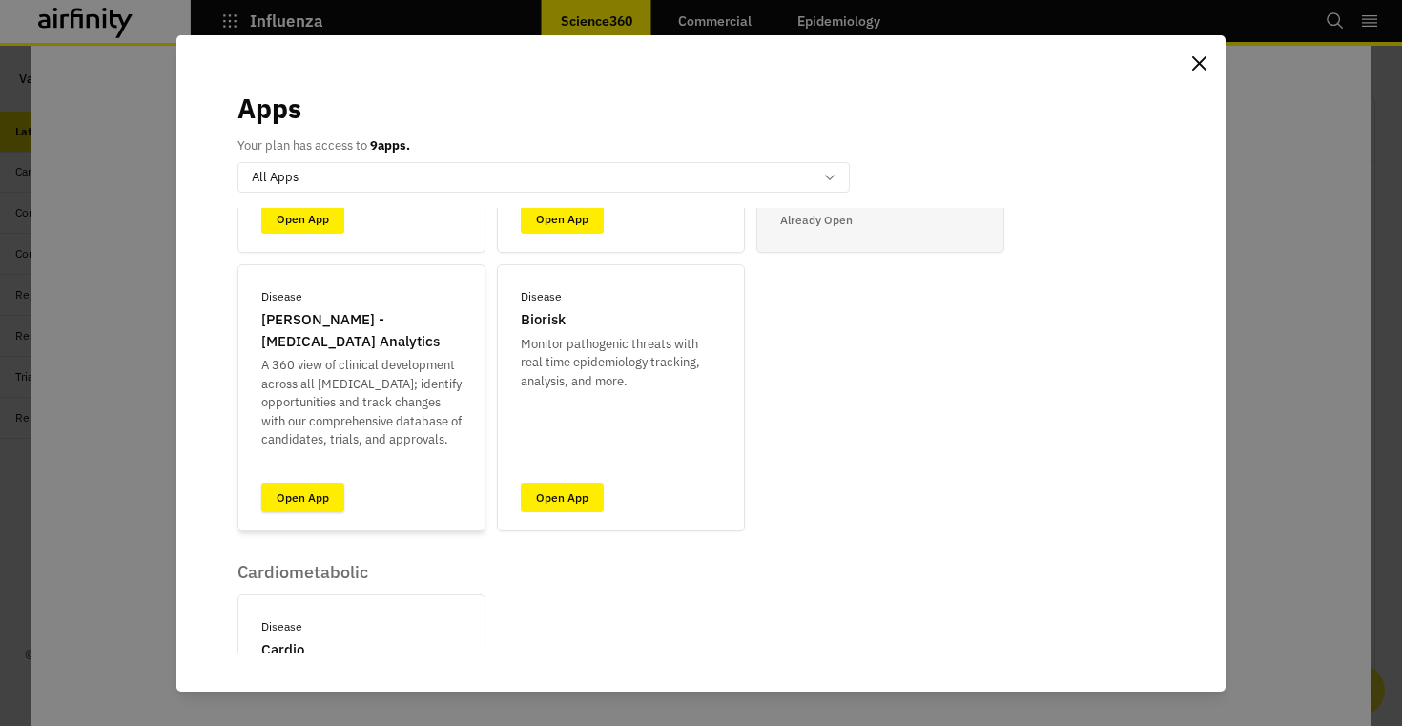
click at [323, 493] on link "Open App" at bounding box center [302, 498] width 83 height 30
